Goal: Information Seeking & Learning: Find specific page/section

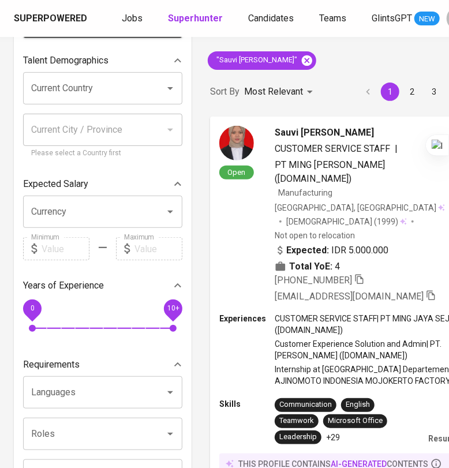
scroll to position [72, 0]
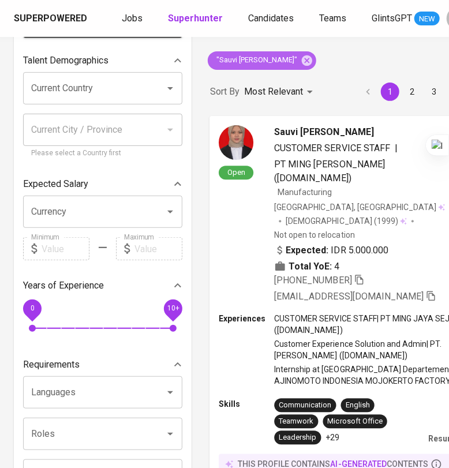
click at [302, 60] on icon at bounding box center [307, 60] width 10 height 10
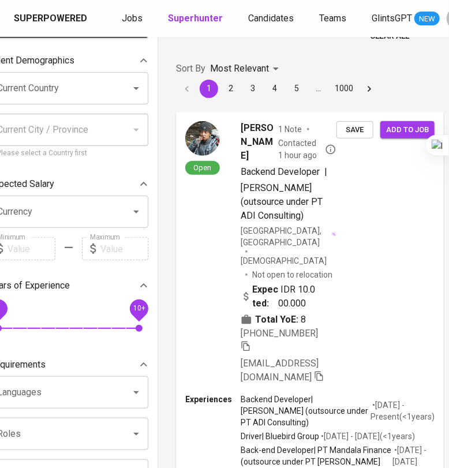
scroll to position [0, 34]
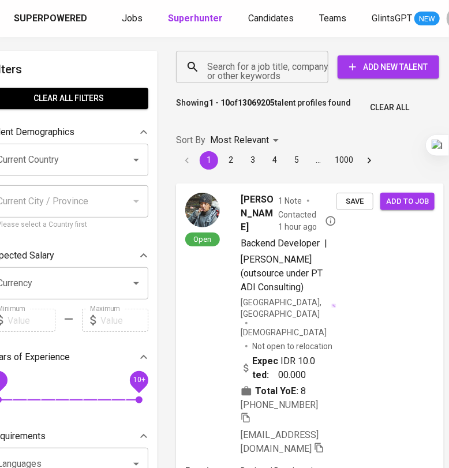
click at [258, 70] on input "Search for a job title, company or other keywords" at bounding box center [255, 67] width 102 height 22
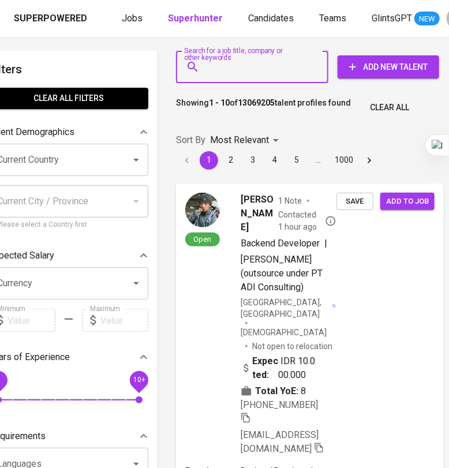
paste input "Faisal Amirul"
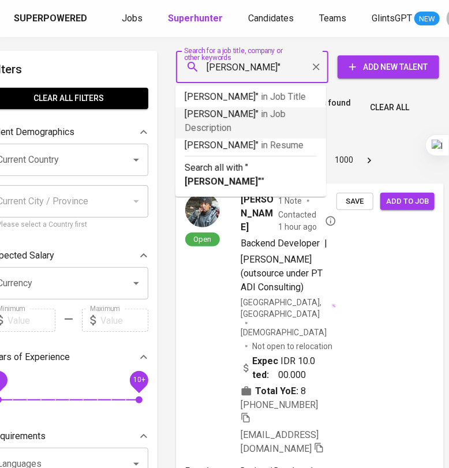
type input ""Faisal Amirul""
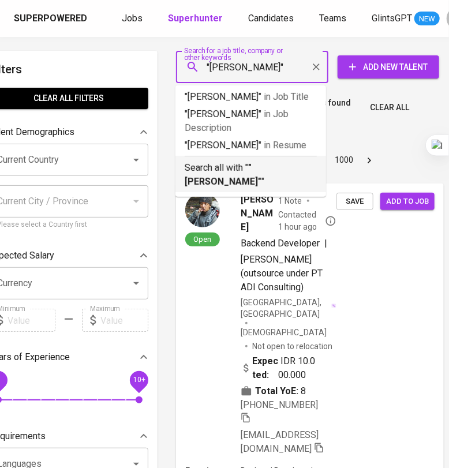
drag, startPoint x: 257, startPoint y: 172, endPoint x: 455, endPoint y: 173, distance: 197.9
click at [257, 172] on b ""Faisal Amirul"" at bounding box center [223, 174] width 77 height 25
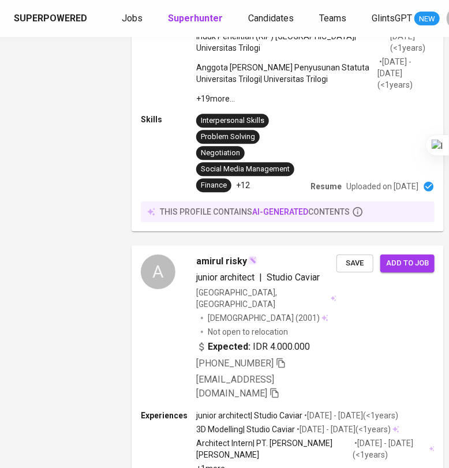
scroll to position [0, 78]
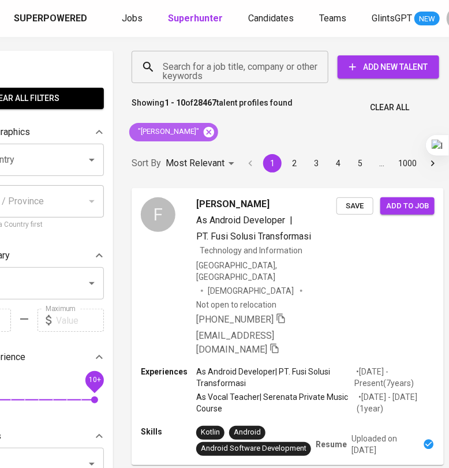
click at [202, 134] on icon at bounding box center [208, 132] width 13 height 13
click at [203, 56] on input "Search for a job title, company or other keywords" at bounding box center [233, 67] width 146 height 22
click at [214, 67] on input "Search for a job title, company or other keywords" at bounding box center [233, 67] width 146 height 22
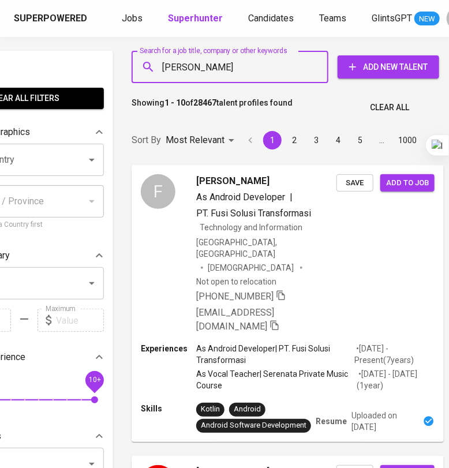
click at [243, 75] on input "Muhammad Bagus Samhan" at bounding box center [233, 67] width 146 height 22
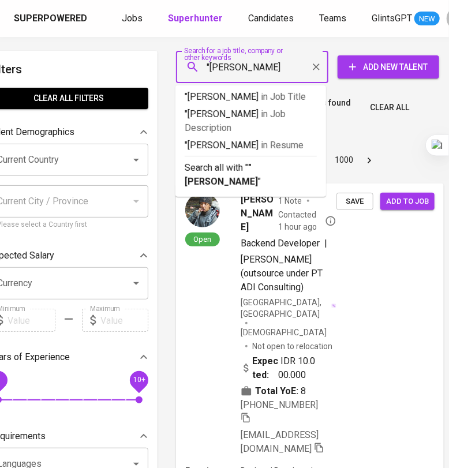
type input ""[PERSON_NAME]""
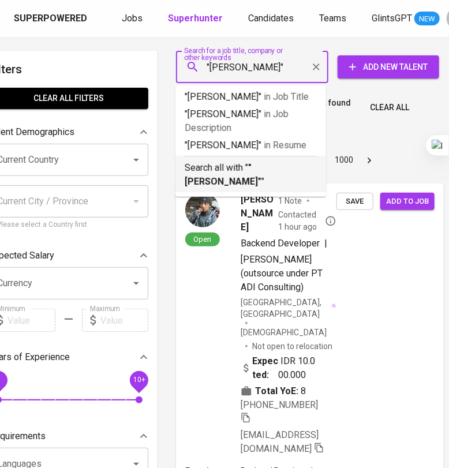
drag, startPoint x: 269, startPoint y: 206, endPoint x: 453, endPoint y: 42, distance: 246.4
click at [270, 189] on p "Search all with " "Muhammad Bagus Samhan" "" at bounding box center [251, 175] width 132 height 28
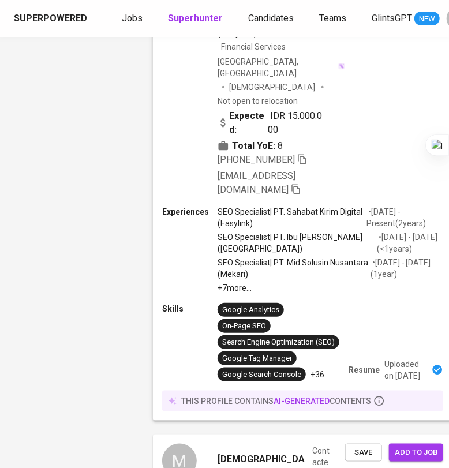
scroll to position [793, 57]
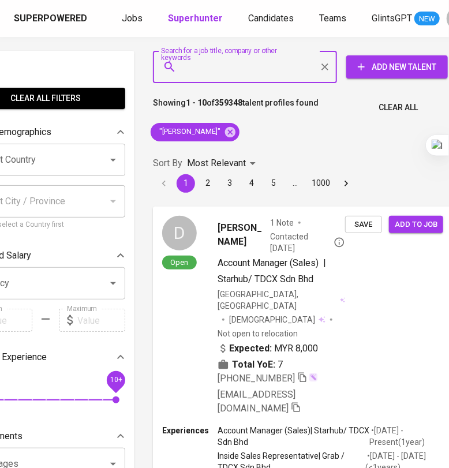
scroll to position [0, 57]
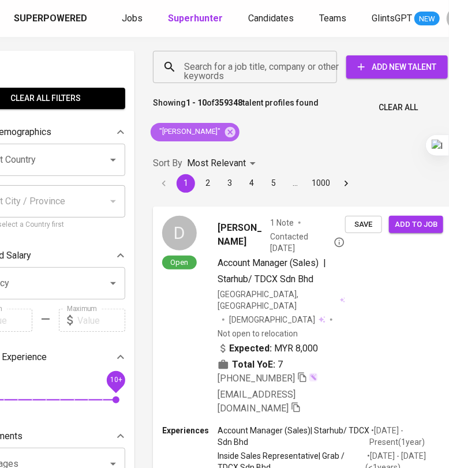
click at [239, 133] on div ""[PERSON_NAME]"" at bounding box center [195, 132] width 89 height 18
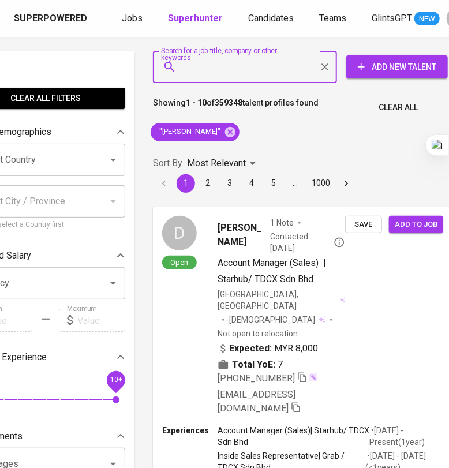
click at [245, 75] on input "Search for a job title, company or other keywords" at bounding box center [247, 67] width 133 height 22
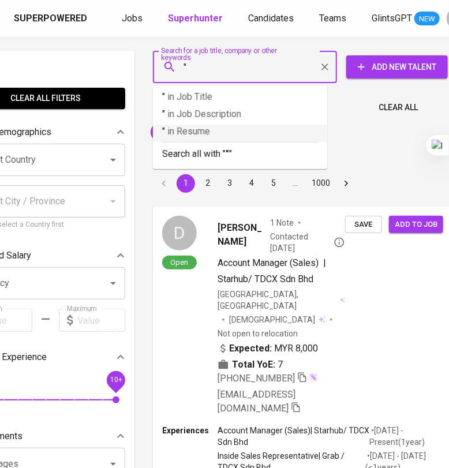
paste input "[PERSON_NAME]"
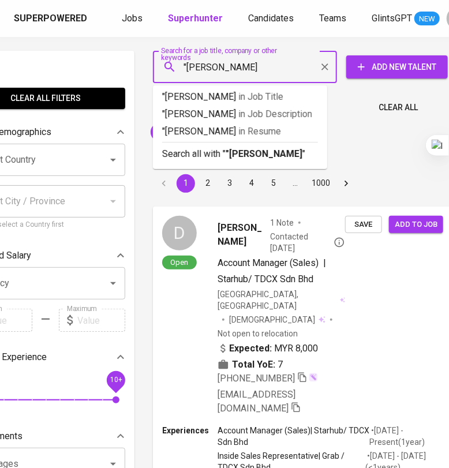
type input ""[PERSON_NAME]""
click at [246, 148] on p "Search all with " "Nur Amaliah" "" at bounding box center [240, 154] width 156 height 14
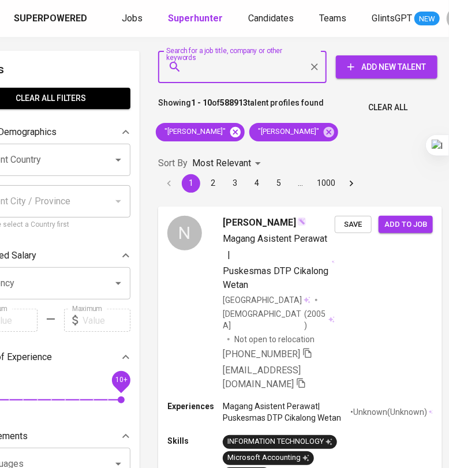
scroll to position [0, 52]
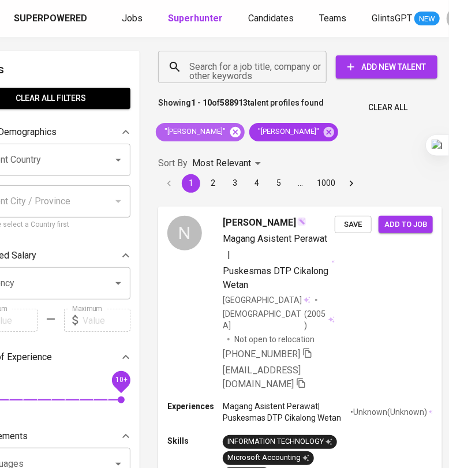
click at [242, 131] on icon at bounding box center [235, 132] width 13 height 13
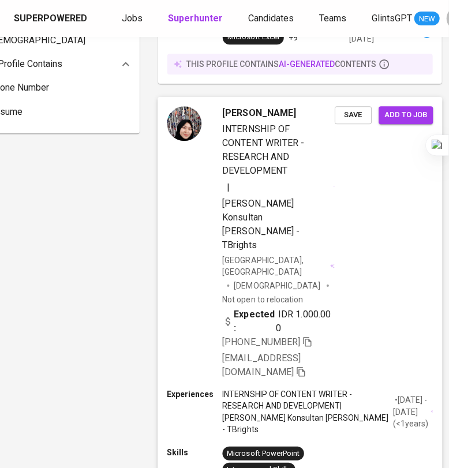
scroll to position [865, 52]
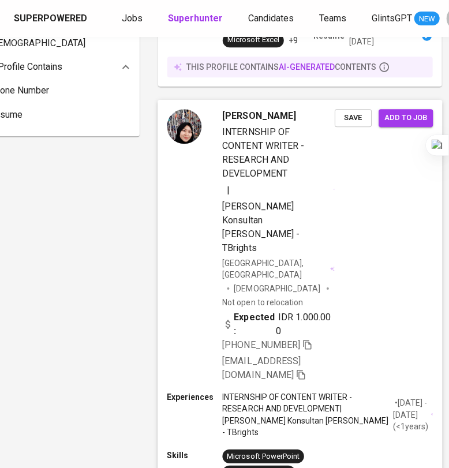
click at [379, 227] on div "[PERSON_NAME] INTERNSHIP OF CONTENT WRITER - RESEARCH AND DEVELOPMENT | [PERSON…" at bounding box center [299, 246] width 284 height 292
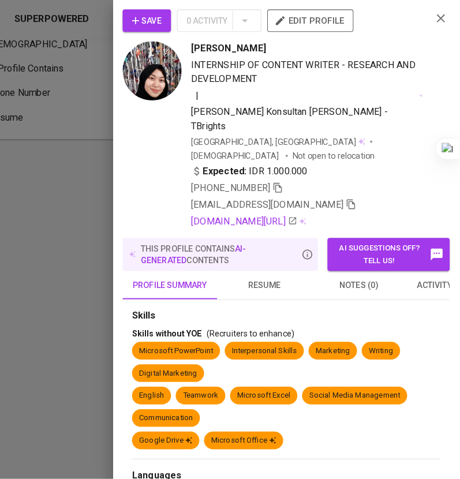
scroll to position [865, 41]
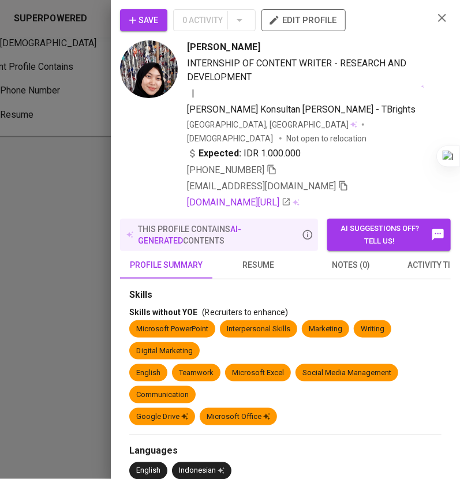
click at [149, 66] on img at bounding box center [149, 69] width 58 height 58
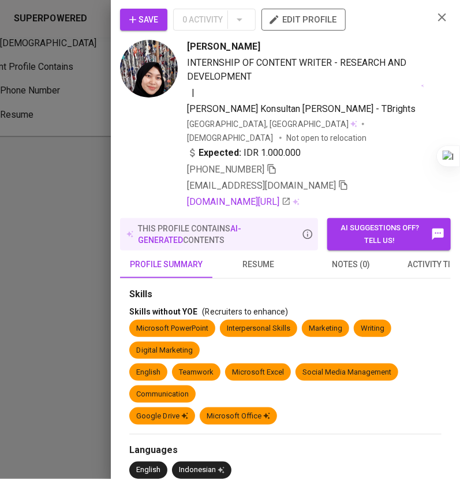
click at [265, 257] on span "resume" at bounding box center [258, 264] width 78 height 14
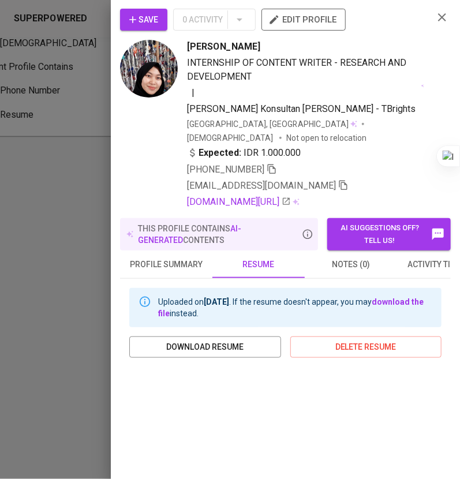
scroll to position [207, 0]
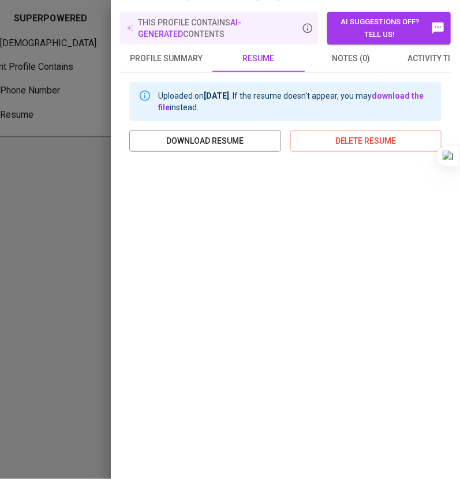
drag, startPoint x: 7, startPoint y: 245, endPoint x: 122, endPoint y: 185, distance: 129.0
click at [8, 245] on div at bounding box center [230, 239] width 460 height 479
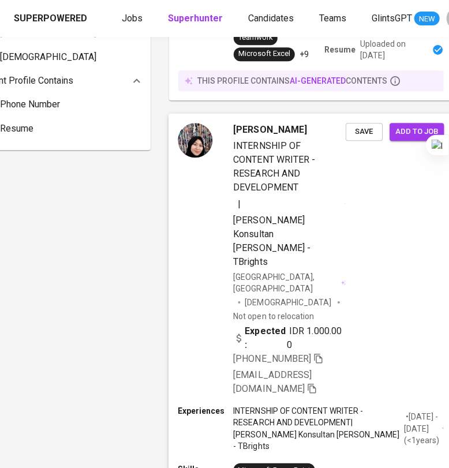
scroll to position [865, 41]
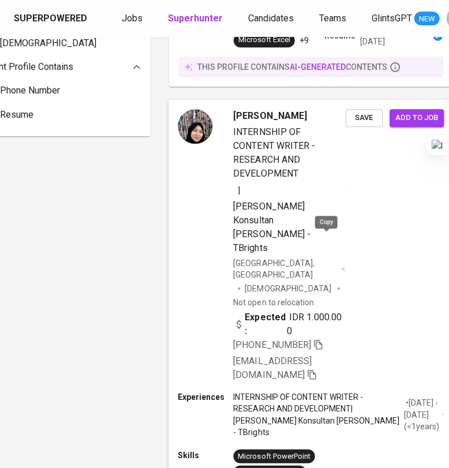
click at [322, 339] on icon "button" at bounding box center [318, 344] width 8 height 10
click at [324, 339] on icon "button" at bounding box center [318, 344] width 10 height 10
